Goal: Information Seeking & Learning: Learn about a topic

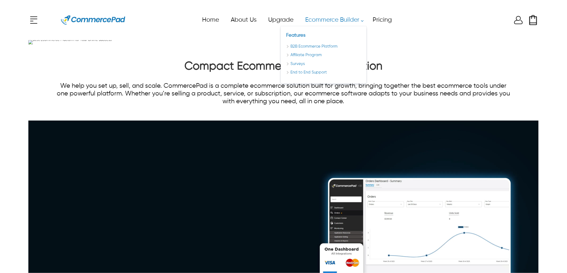
click at [315, 21] on link "Ecommerce Builder" at bounding box center [333, 20] width 68 height 12
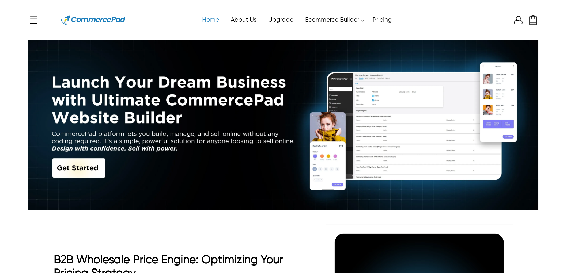
click at [209, 21] on link "Home" at bounding box center [210, 20] width 29 height 12
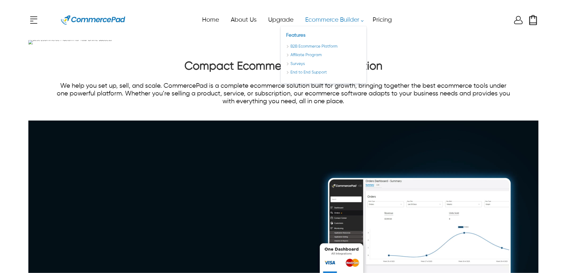
click at [320, 21] on link "Ecommerce Builder" at bounding box center [333, 20] width 68 height 12
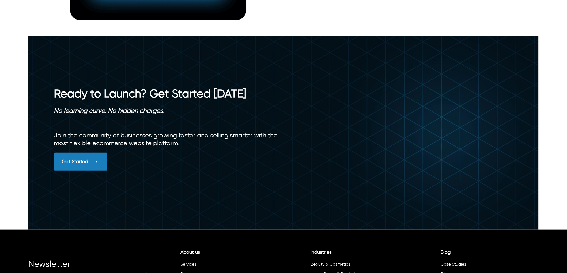
scroll to position [1875, 0]
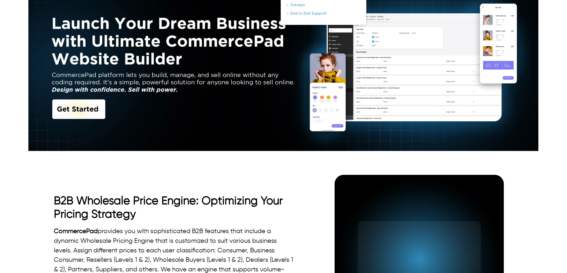
scroll to position [0, 0]
